Goal: Navigation & Orientation: Find specific page/section

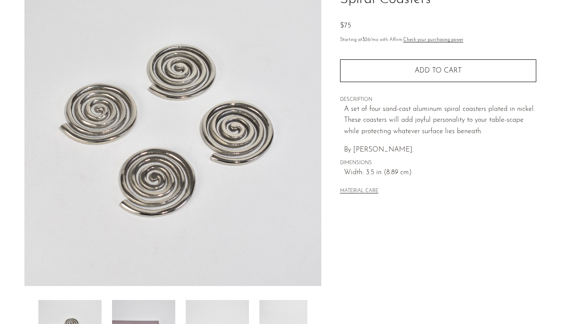
scroll to position [9, 0]
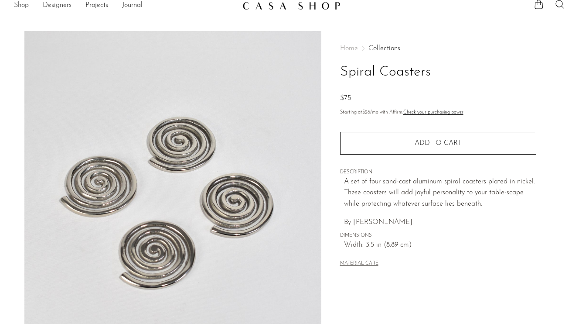
click at [23, 7] on link "Shop" at bounding box center [21, 5] width 15 height 11
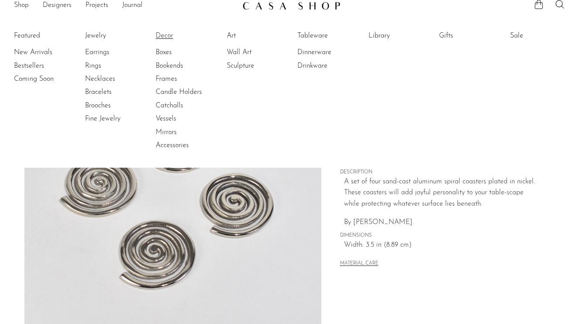
click at [166, 40] on link "Decor" at bounding box center [188, 36] width 65 height 10
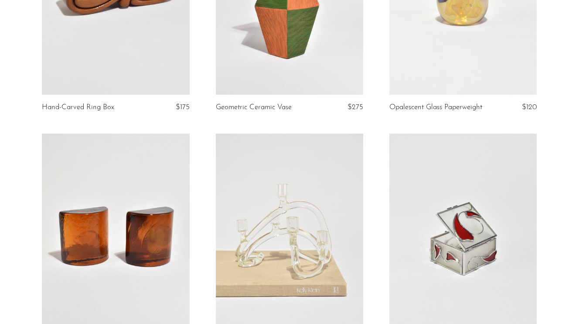
scroll to position [237, 0]
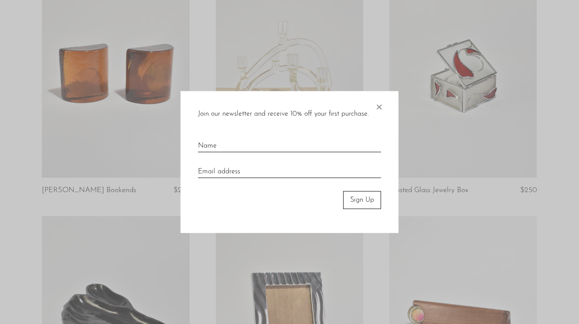
click at [380, 107] on span "×" at bounding box center [379, 105] width 9 height 28
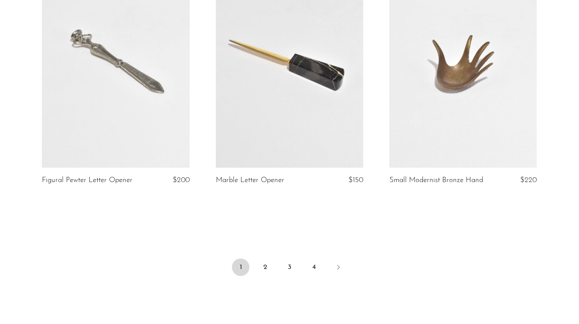
scroll to position [2856, 0]
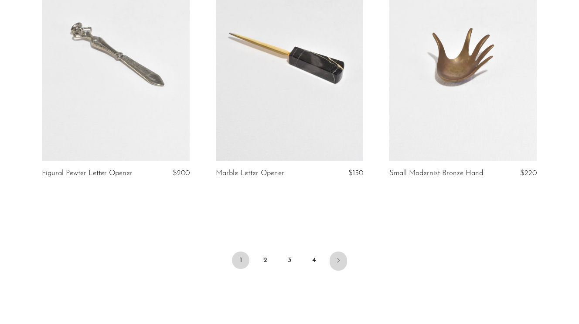
click at [338, 261] on icon "Next" at bounding box center [338, 259] width 7 height 7
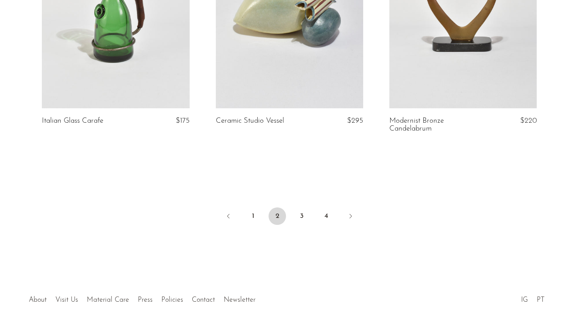
scroll to position [2910, 0]
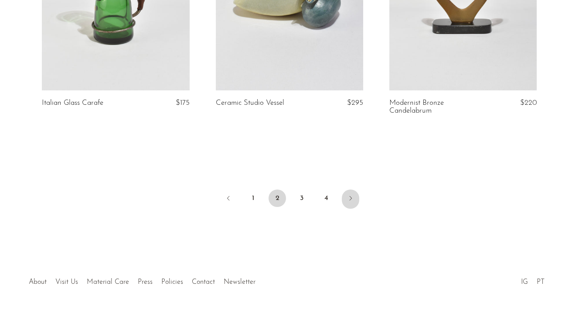
click at [348, 193] on link "Next" at bounding box center [350, 198] width 17 height 19
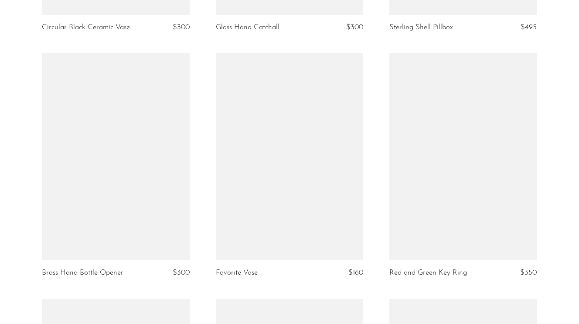
scroll to position [2281, 0]
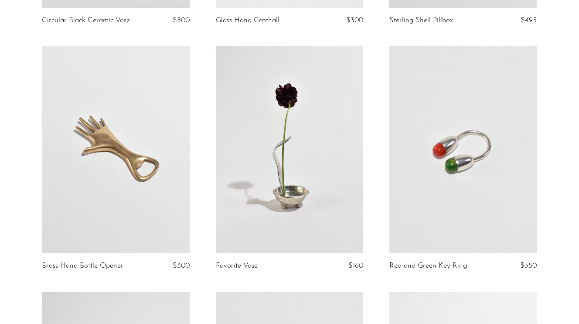
click at [506, 214] on link at bounding box center [463, 149] width 147 height 207
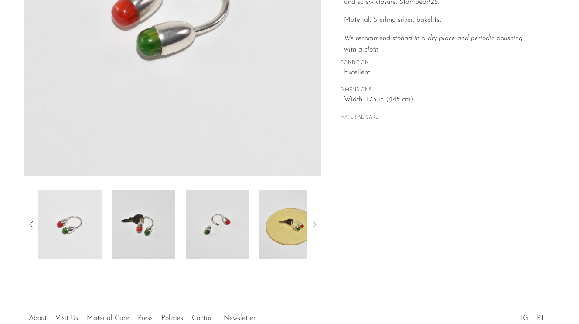
scroll to position [244, 0]
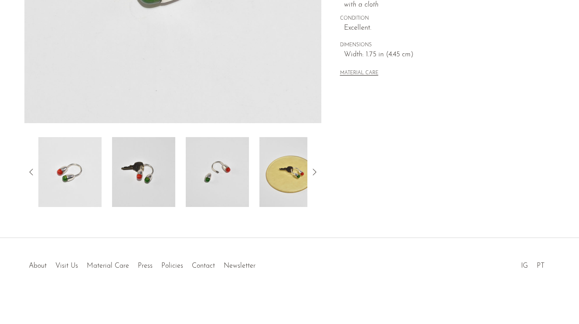
click at [155, 174] on img at bounding box center [143, 172] width 63 height 70
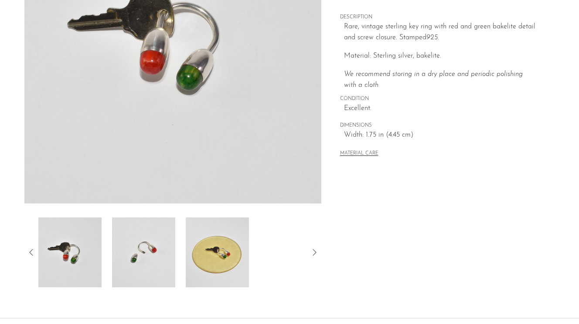
scroll to position [156, 0]
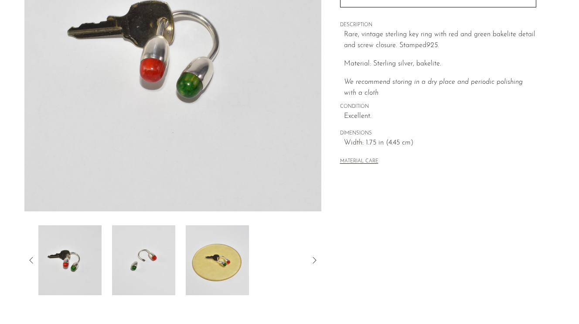
click at [217, 256] on img at bounding box center [217, 260] width 63 height 70
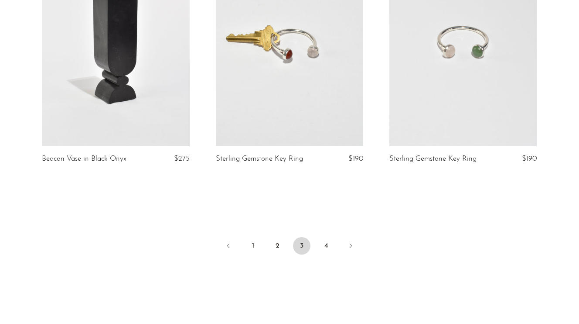
scroll to position [2944, 0]
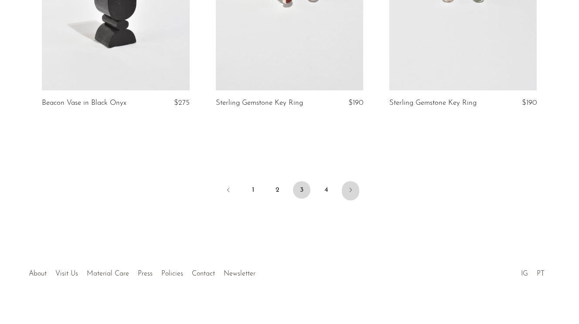
click at [354, 186] on icon "Next" at bounding box center [350, 189] width 7 height 7
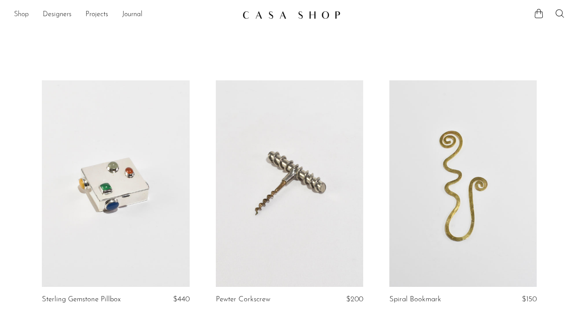
click at [22, 13] on link "Shop" at bounding box center [21, 14] width 15 height 11
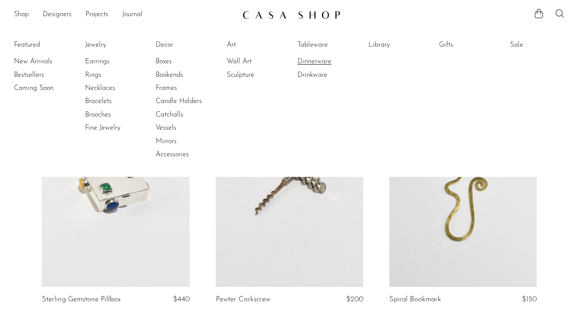
click at [319, 60] on link "Dinnerware" at bounding box center [329, 62] width 65 height 10
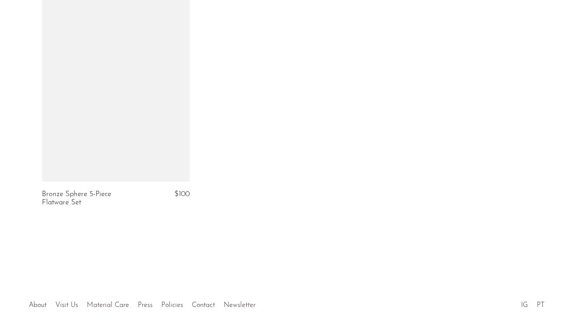
scroll to position [2617, 0]
